Goal: Navigation & Orientation: Find specific page/section

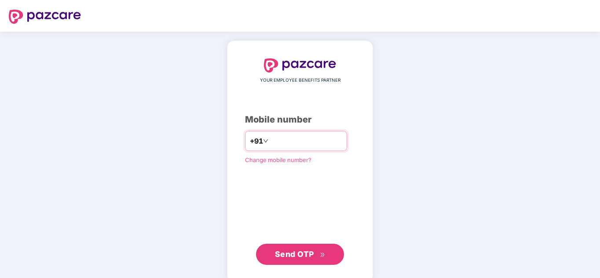
click at [284, 144] on input "number" at bounding box center [306, 141] width 72 height 14
type input "**********"
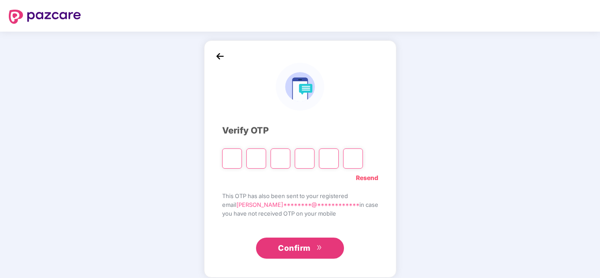
type input "*"
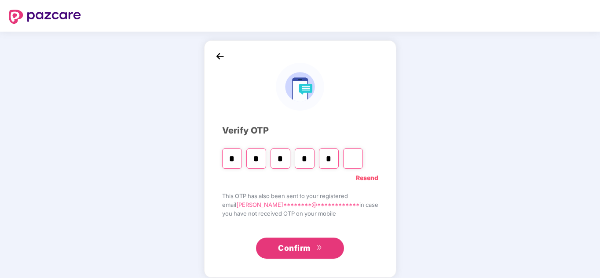
type input "*"
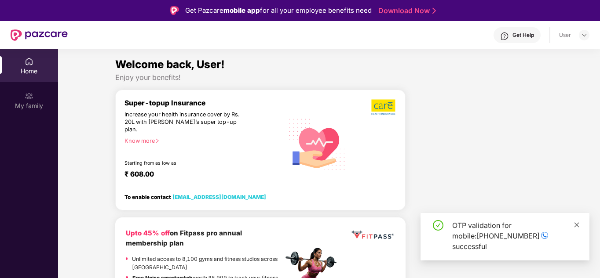
click at [578, 228] on icon "close" at bounding box center [576, 225] width 6 height 6
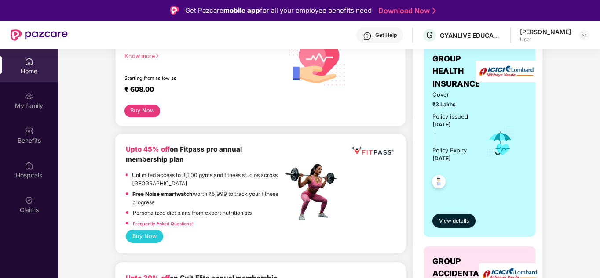
scroll to position [176, 0]
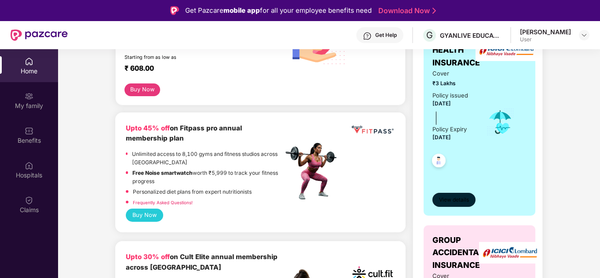
click at [461, 202] on span "View details" at bounding box center [454, 200] width 30 height 8
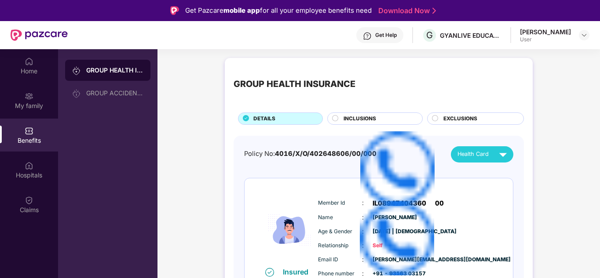
click at [410, 212] on img at bounding box center [397, 238] width 74 height 74
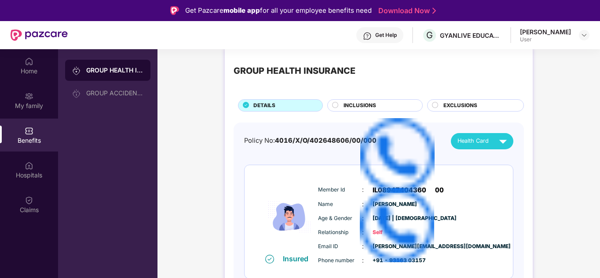
scroll to position [19, 0]
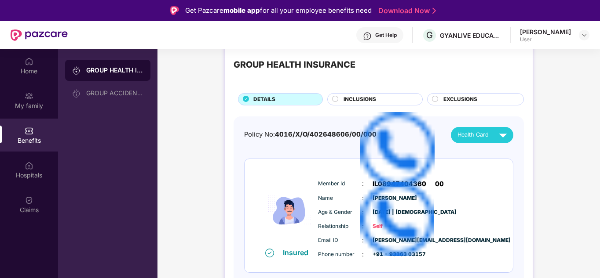
click at [484, 137] on span "Health Card" at bounding box center [472, 135] width 31 height 9
click at [488, 157] on div "[PERSON_NAME]" at bounding box center [477, 155] width 57 height 10
click at [339, 100] on div "INCLUSIONS" at bounding box center [378, 100] width 79 height 10
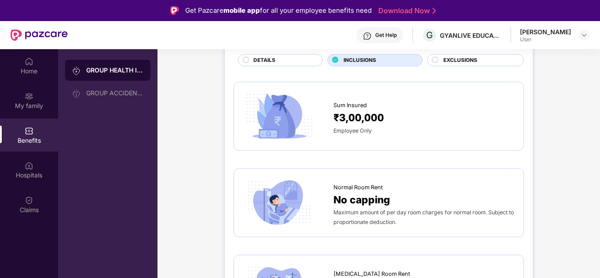
scroll to position [0, 0]
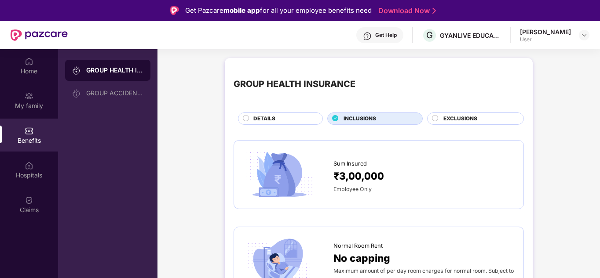
click at [444, 124] on div "EXCLUSIONS" at bounding box center [479, 120] width 80 height 10
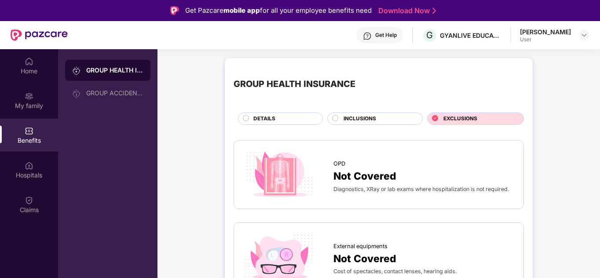
click at [444, 119] on span "EXCLUSIONS" at bounding box center [460, 119] width 34 height 8
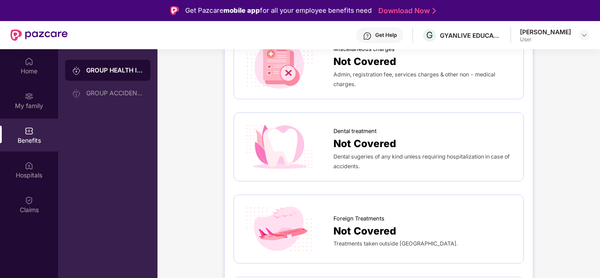
scroll to position [352, 0]
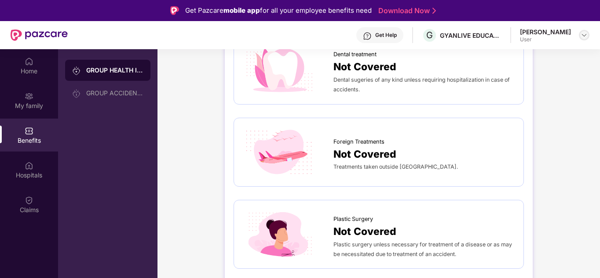
click at [582, 34] on img at bounding box center [583, 35] width 7 height 7
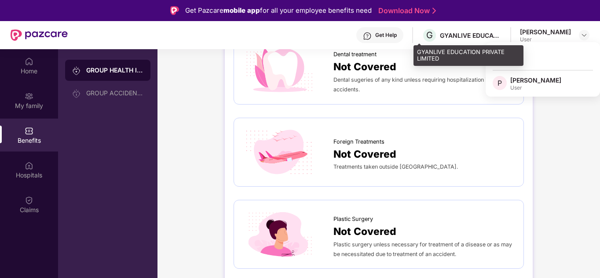
click at [470, 36] on div "GYANLIVE EDUCATION PRIVATE LIMITED" at bounding box center [471, 35] width 62 height 8
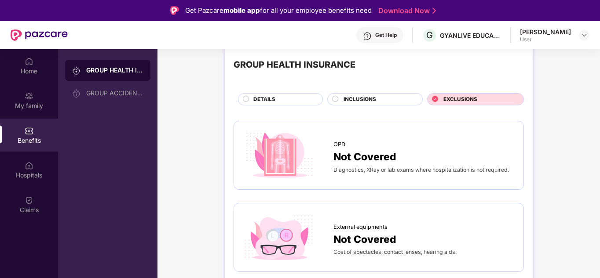
scroll to position [0, 0]
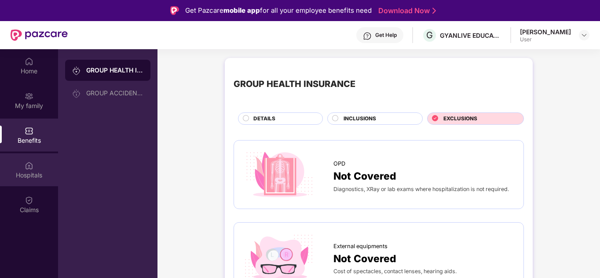
click at [36, 165] on div "Hospitals" at bounding box center [29, 169] width 58 height 33
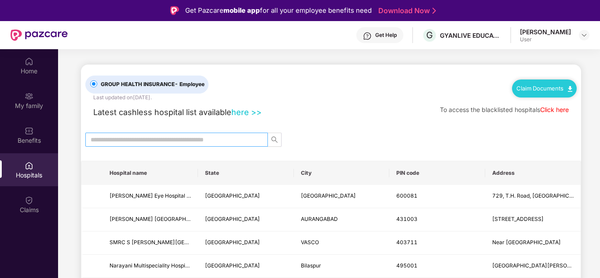
click at [158, 142] on input "text" at bounding box center [173, 140] width 165 height 10
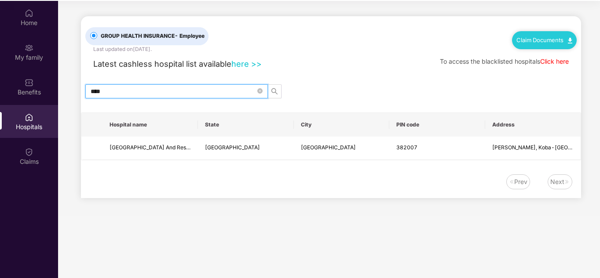
scroll to position [49, 0]
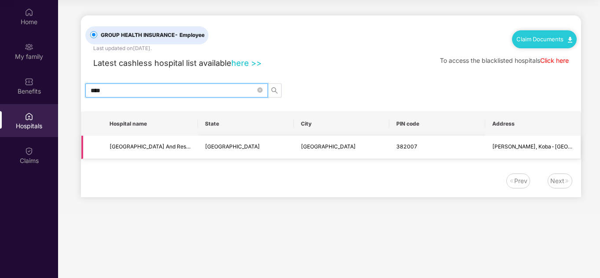
type input "****"
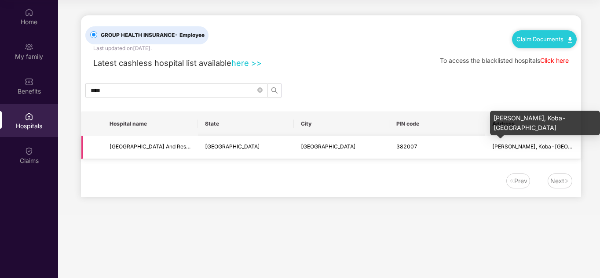
click at [506, 148] on span "[PERSON_NAME], Koba-[GEOGRAPHIC_DATA]" at bounding box center [550, 146] width 117 height 7
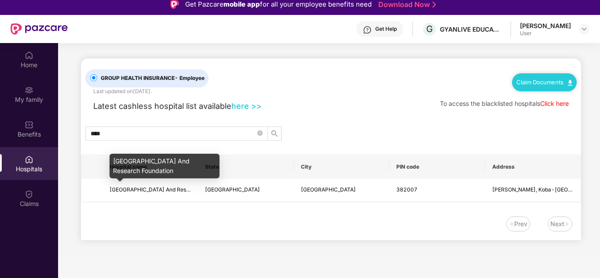
scroll to position [0, 0]
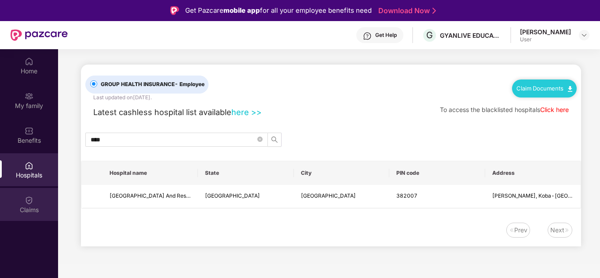
click at [30, 209] on div "Claims" at bounding box center [29, 210] width 58 height 9
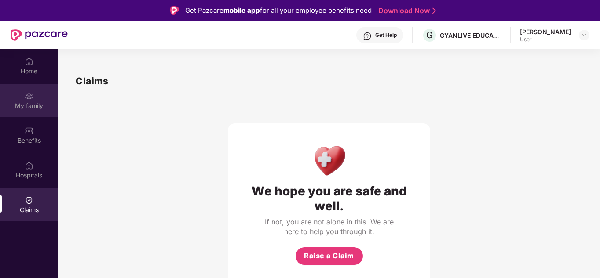
click at [36, 104] on div "My family" at bounding box center [29, 106] width 58 height 9
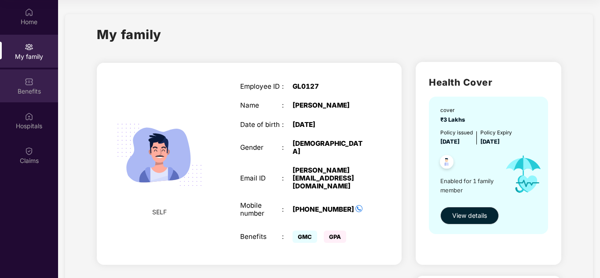
click at [37, 95] on div "Benefits" at bounding box center [29, 91] width 58 height 9
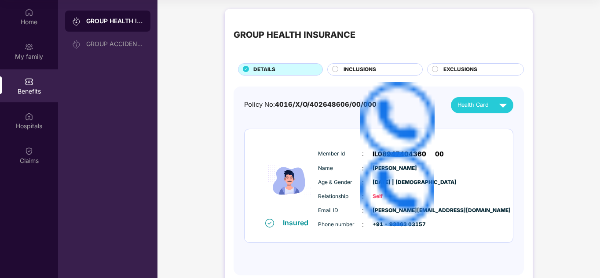
scroll to position [19, 0]
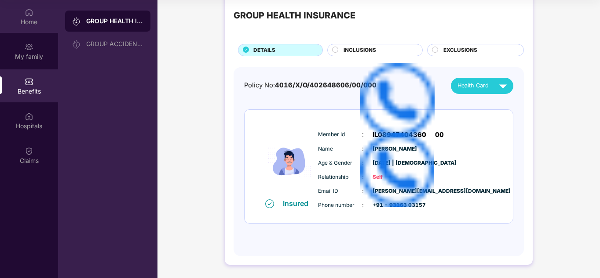
click at [32, 11] on img at bounding box center [29, 12] width 9 height 9
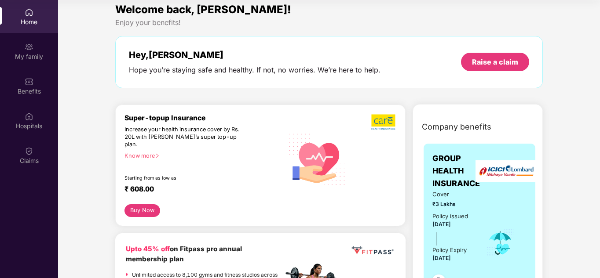
scroll to position [0, 0]
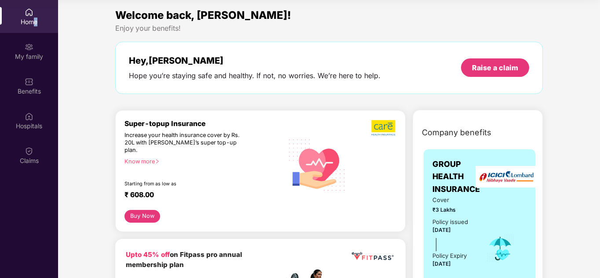
click at [35, 22] on div "Home" at bounding box center [29, 22] width 58 height 9
click at [23, 19] on div "Home" at bounding box center [29, 22] width 58 height 9
click at [4, 19] on div "Home" at bounding box center [29, 22] width 58 height 9
click at [2, 18] on div "Home" at bounding box center [29, 22] width 58 height 9
click at [26, 32] on div "Home" at bounding box center [29, 16] width 58 height 33
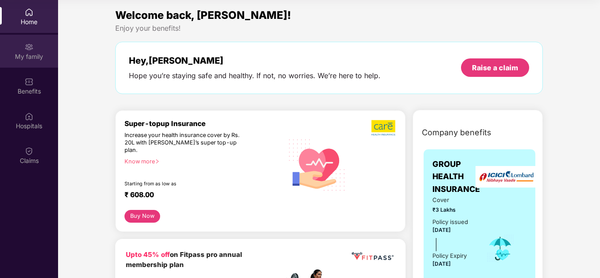
click at [33, 56] on div "My family" at bounding box center [29, 56] width 58 height 9
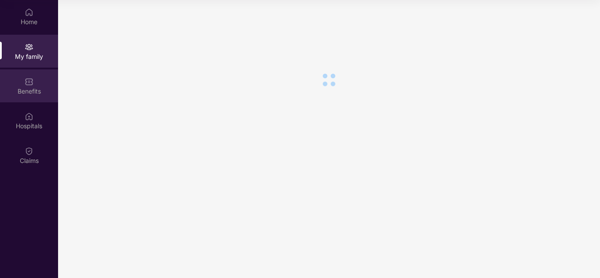
click at [31, 92] on div "Benefits" at bounding box center [29, 91] width 58 height 9
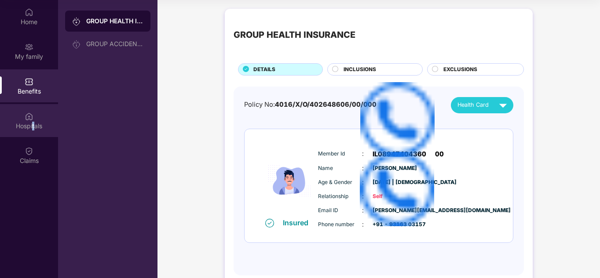
click at [33, 132] on div "Hospitals" at bounding box center [29, 120] width 58 height 33
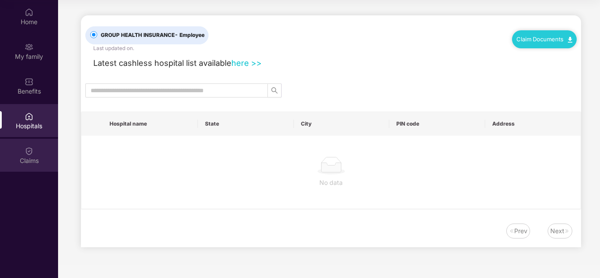
click at [30, 163] on div "Claims" at bounding box center [29, 161] width 58 height 9
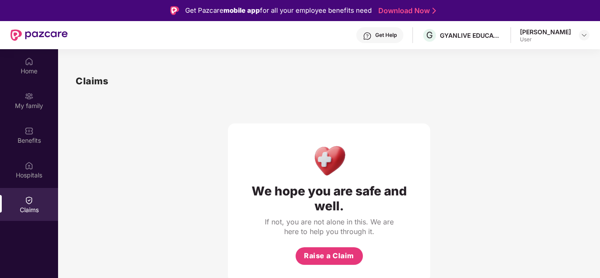
click at [529, 35] on div "[PERSON_NAME]" at bounding box center [545, 32] width 51 height 8
click at [540, 41] on div "User" at bounding box center [545, 39] width 51 height 7
click at [583, 39] on div at bounding box center [584, 35] width 11 height 11
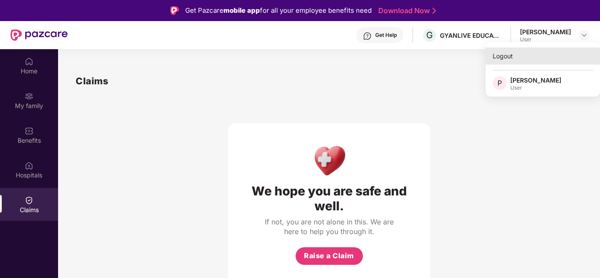
click at [504, 58] on div "Logout" at bounding box center [542, 55] width 114 height 17
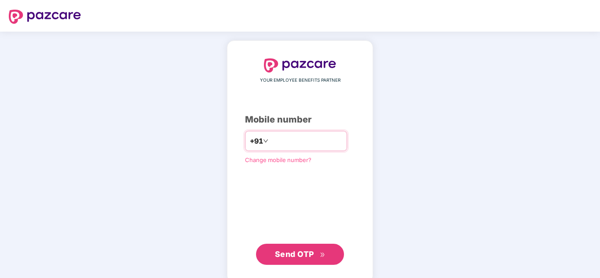
click at [299, 148] on input "number" at bounding box center [306, 141] width 72 height 14
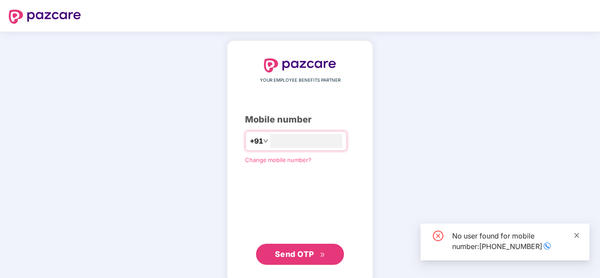
click at [576, 234] on icon "close" at bounding box center [576, 236] width 6 height 6
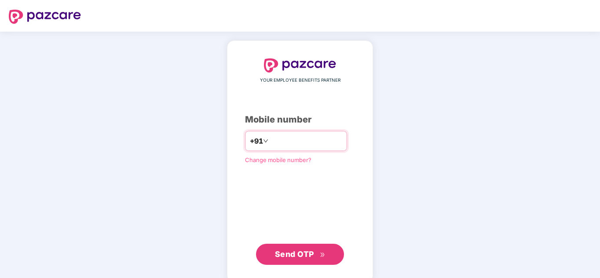
click at [270, 144] on input "**********" at bounding box center [306, 141] width 72 height 14
click at [303, 250] on span "Send OTP" at bounding box center [294, 254] width 39 height 9
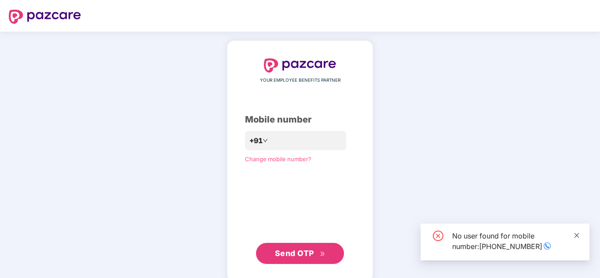
click at [577, 239] on link at bounding box center [576, 236] width 6 height 10
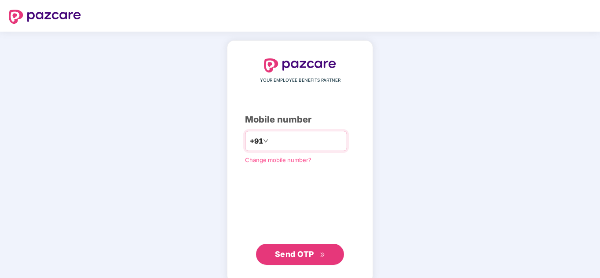
click at [285, 142] on input "**********" at bounding box center [306, 141] width 72 height 14
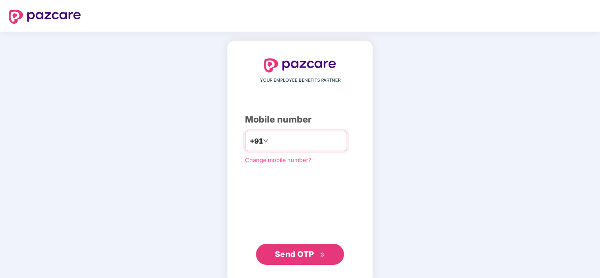
click at [285, 142] on input "**********" at bounding box center [306, 141] width 72 height 14
click at [324, 140] on input "**********" at bounding box center [306, 141] width 72 height 14
type input "*"
paste input "number"
type input "**********"
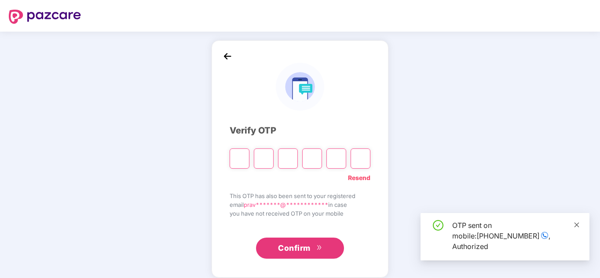
click at [576, 228] on icon "close" at bounding box center [576, 225] width 6 height 6
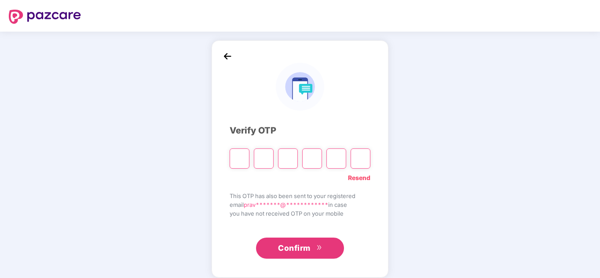
click at [239, 158] on input "Please enter verification code. Digit 1" at bounding box center [240, 159] width 20 height 20
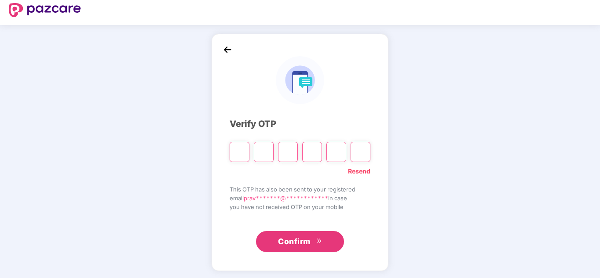
scroll to position [8, 0]
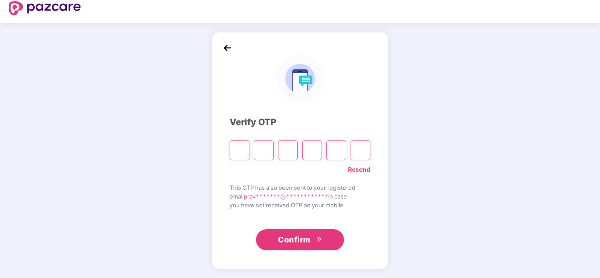
click at [230, 49] on img at bounding box center [227, 47] width 13 height 13
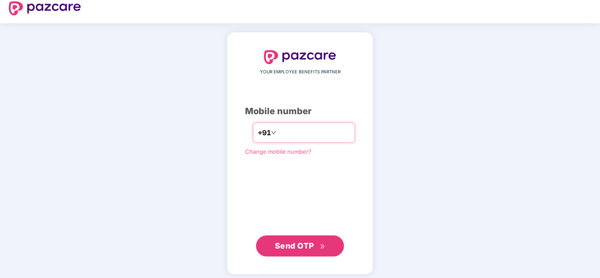
click at [294, 128] on input "**********" at bounding box center [314, 133] width 72 height 14
click at [280, 133] on input "**********" at bounding box center [314, 133] width 72 height 14
click at [137, 124] on div "**********" at bounding box center [300, 153] width 600 height 260
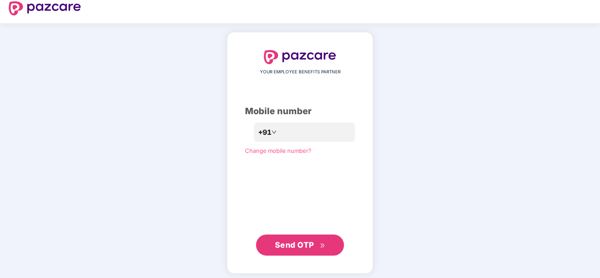
click at [522, 156] on div "**********" at bounding box center [300, 152] width 600 height 259
